Goal: Obtain resource: Download file/media

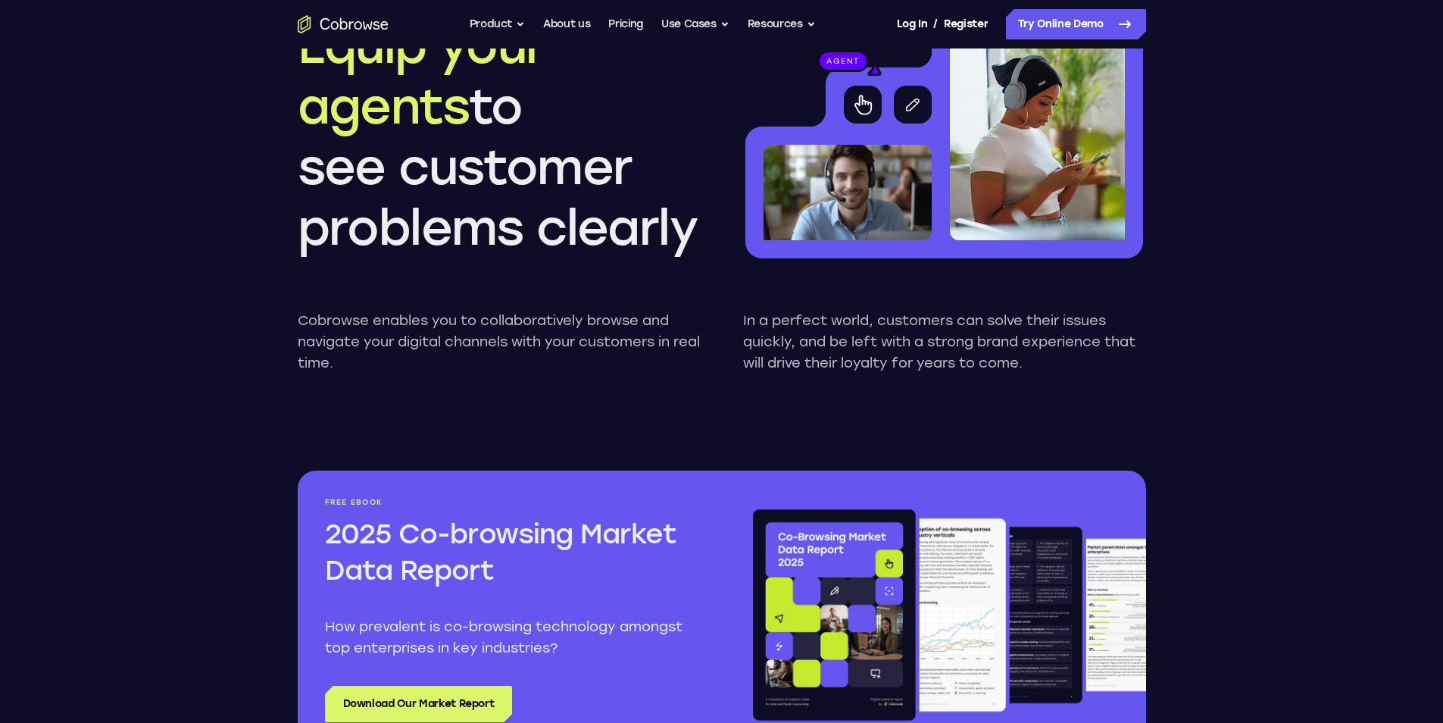
scroll to position [1439, 0]
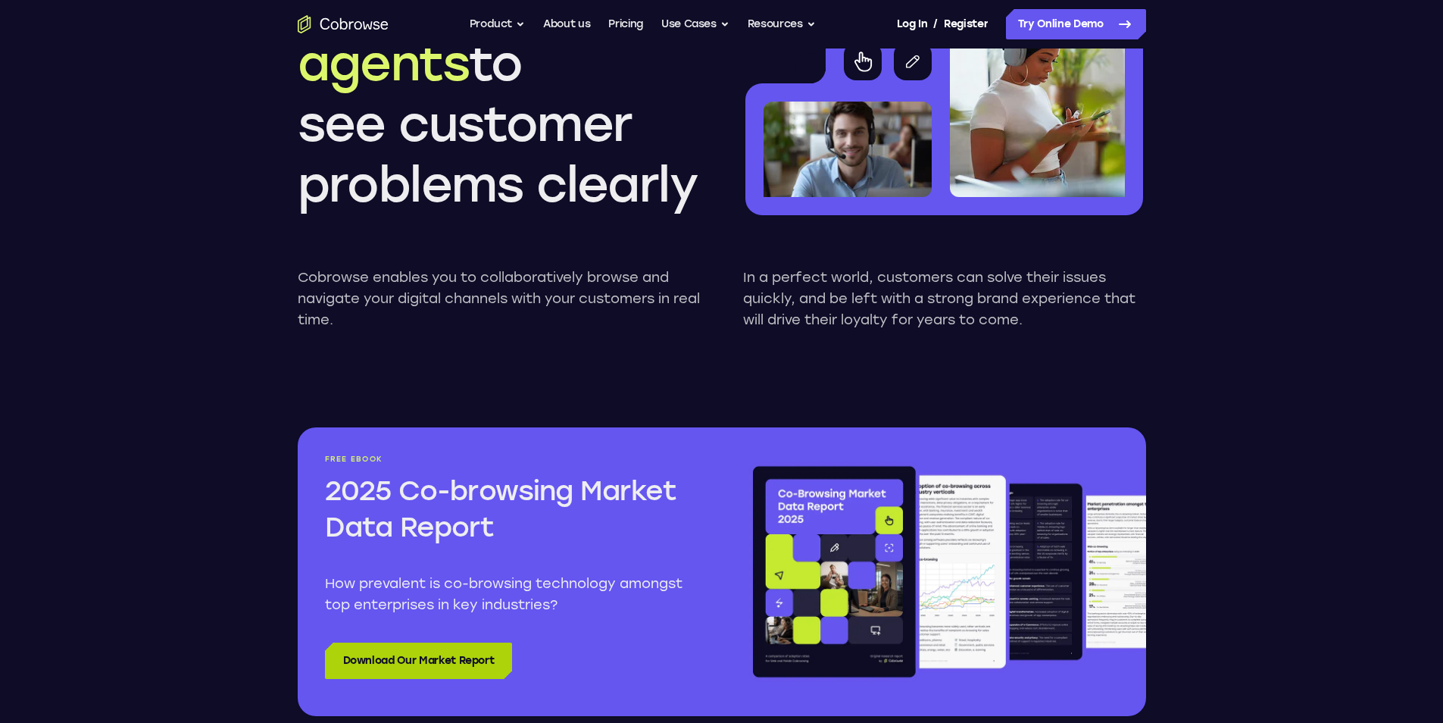
click at [470, 648] on link "Download Our Market Report" at bounding box center [419, 660] width 188 height 36
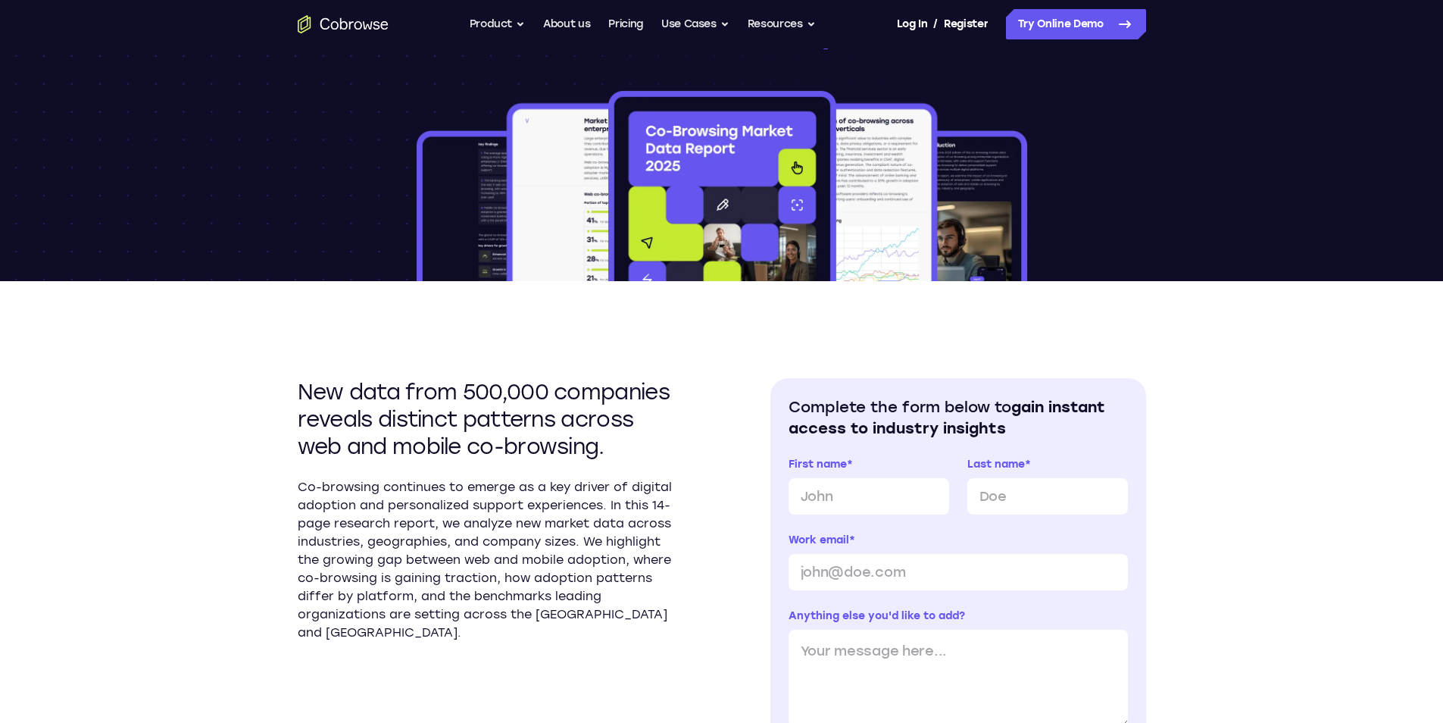
scroll to position [227, 0]
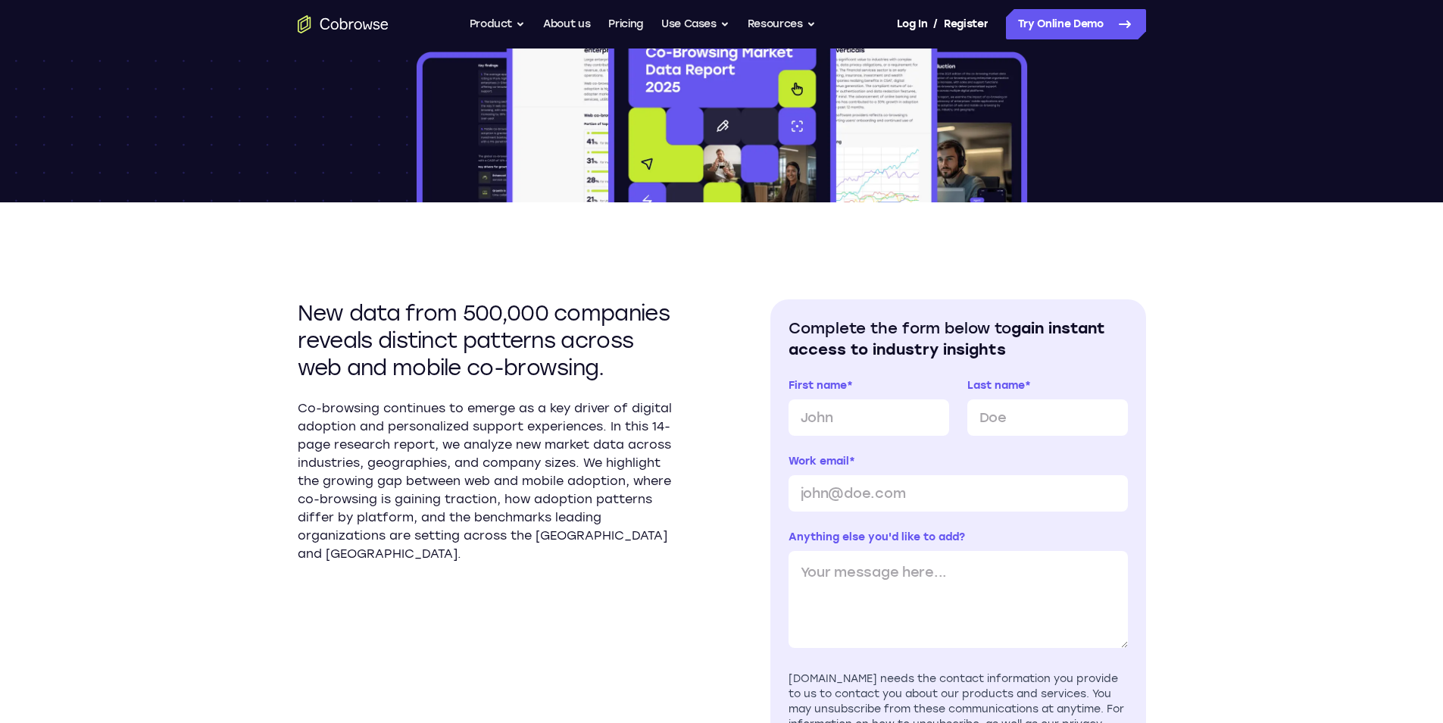
click at [713, 226] on div "New data from 500,000 companies reveals distinct patterns across web and mobile…" at bounding box center [722, 586] width 848 height 769
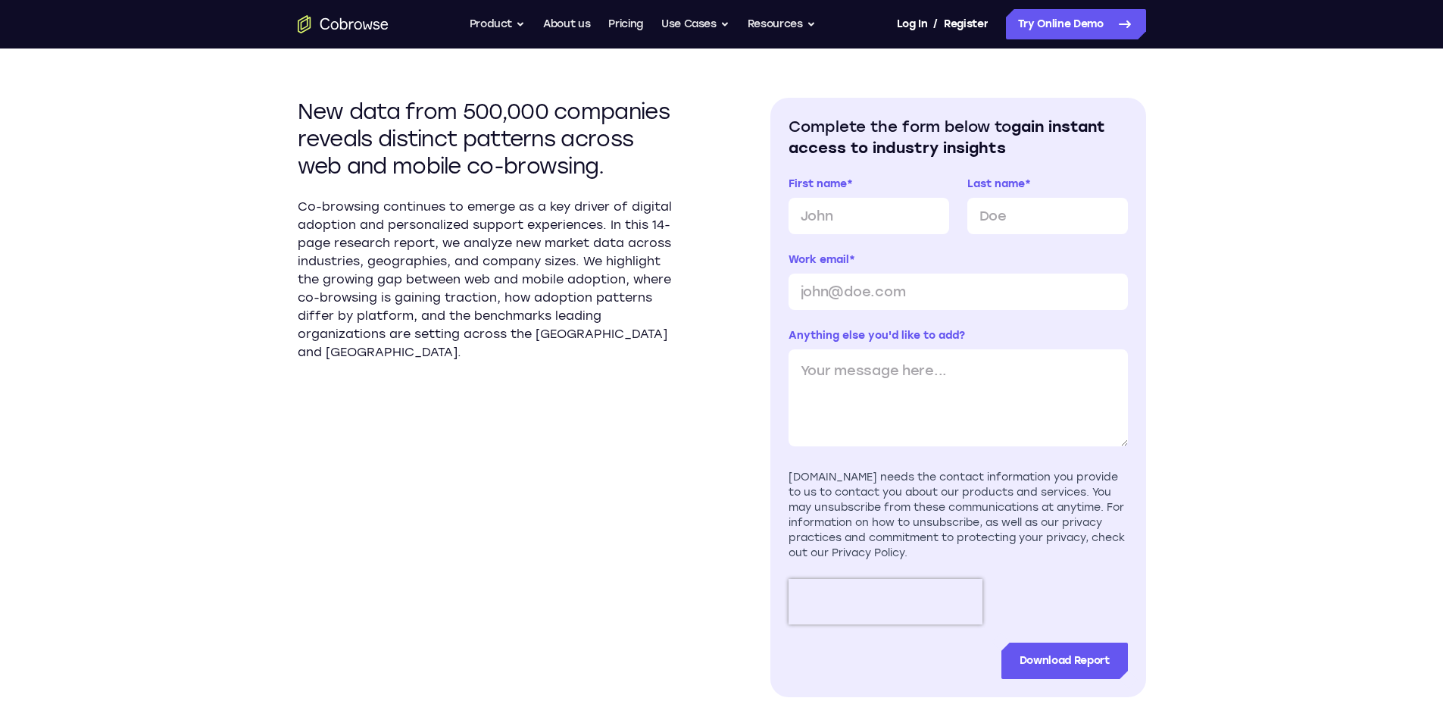
scroll to position [454, 0]
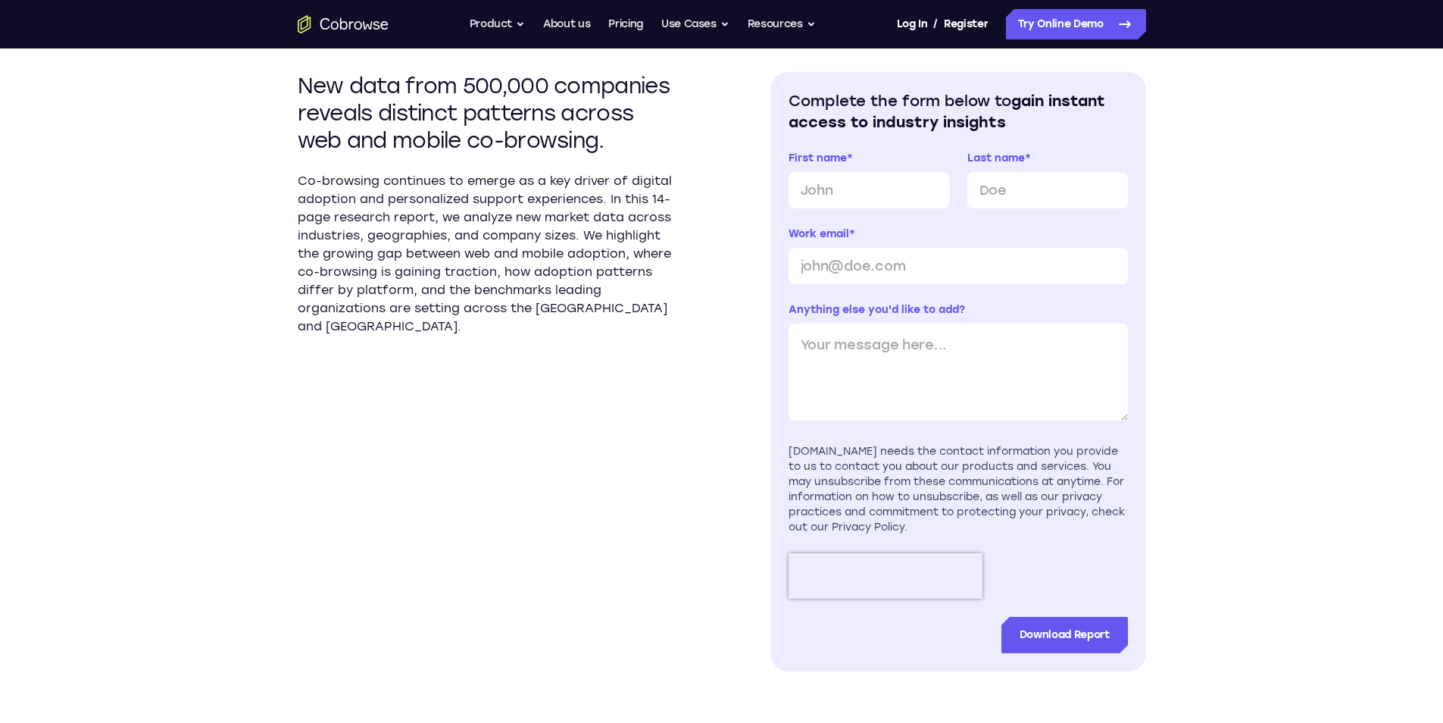
click at [497, 179] on p "Co-browsing continues to emerge as a key driver of digital adoption and persona…" at bounding box center [486, 254] width 376 height 164
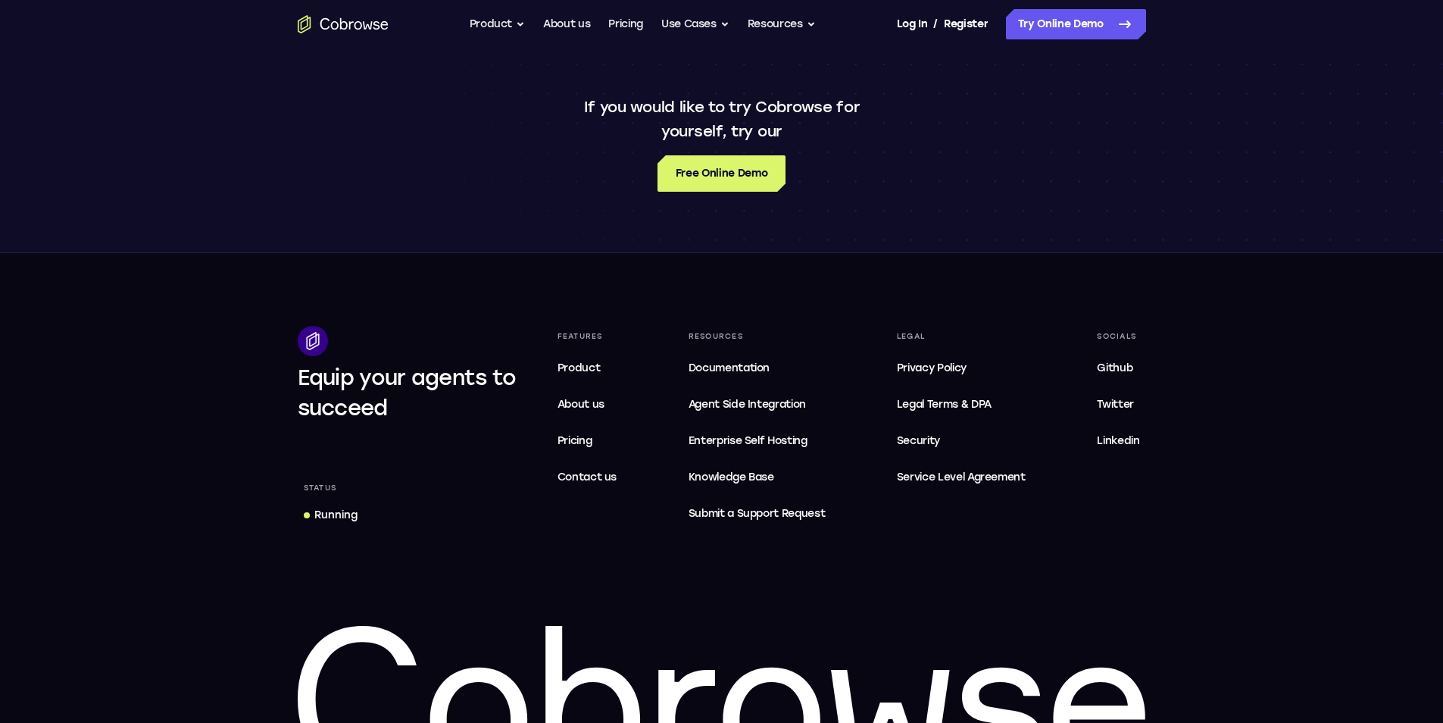
scroll to position [1288, 0]
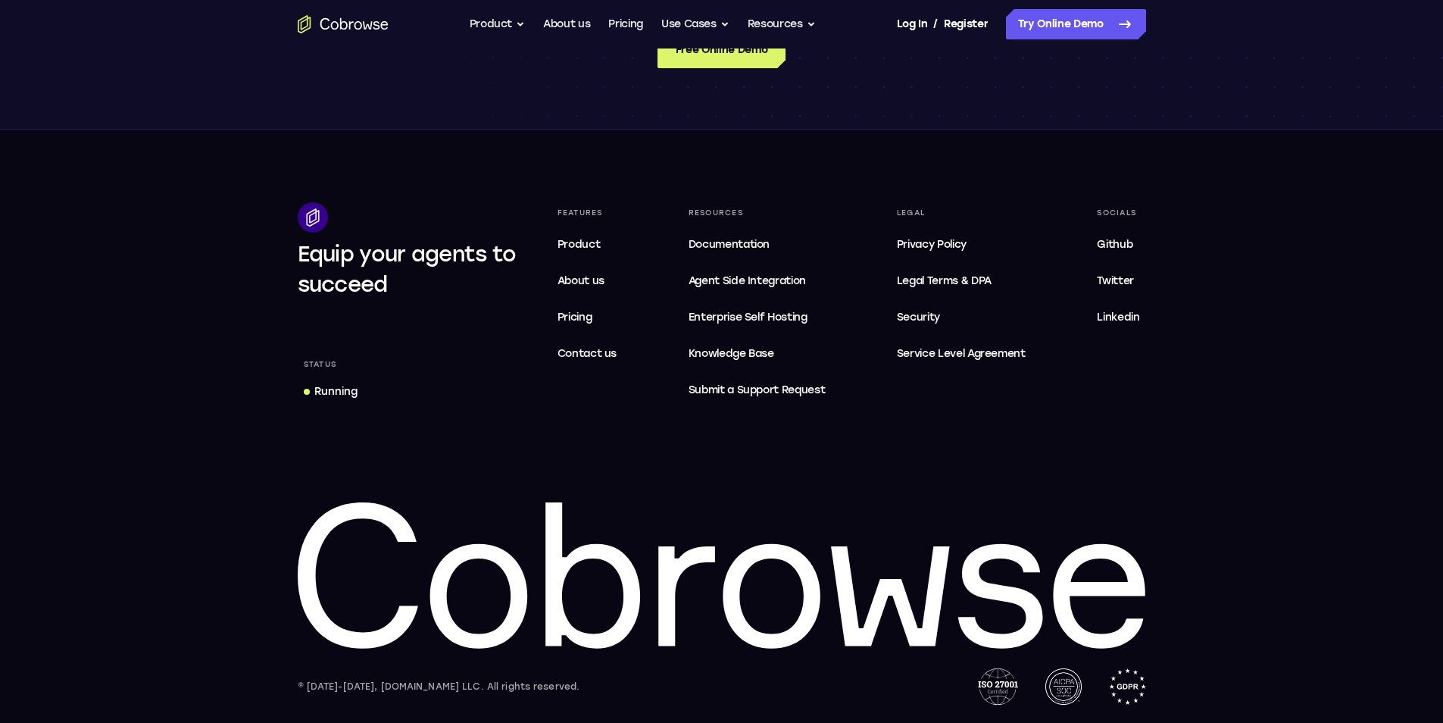
click at [415, 277] on div "Equip your agents to succeed" at bounding box center [408, 269] width 220 height 61
click at [987, 357] on span "Service Level Agreement" at bounding box center [961, 354] width 129 height 18
